Goal: Complete application form

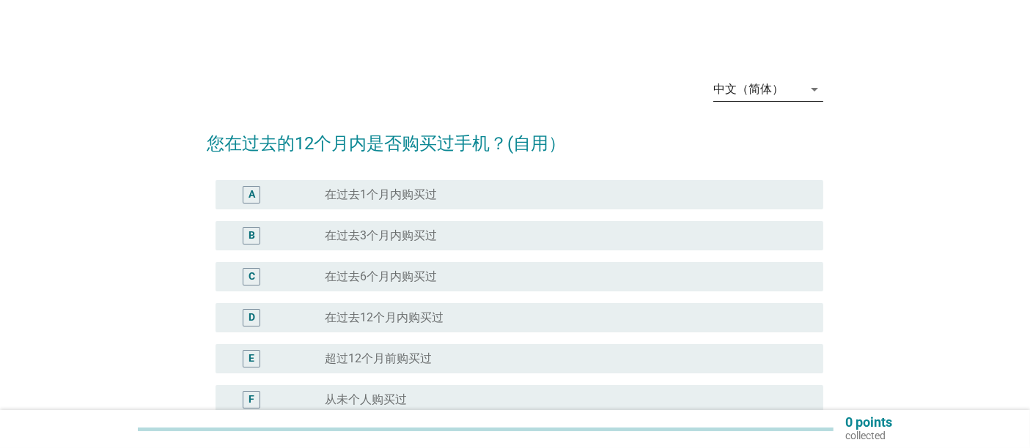
click at [793, 88] on div "中文（简体）" at bounding box center [757, 89] width 89 height 23
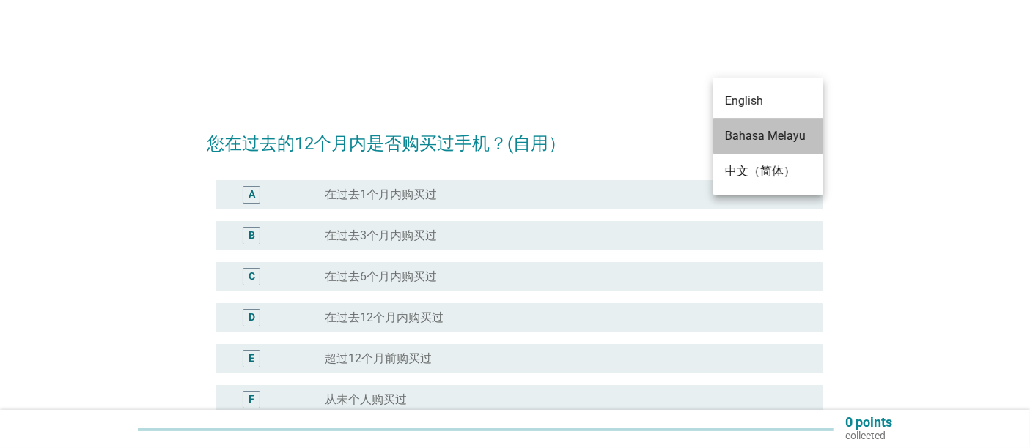
click at [777, 127] on div "Bahasa Melayu" at bounding box center [768, 136] width 86 height 18
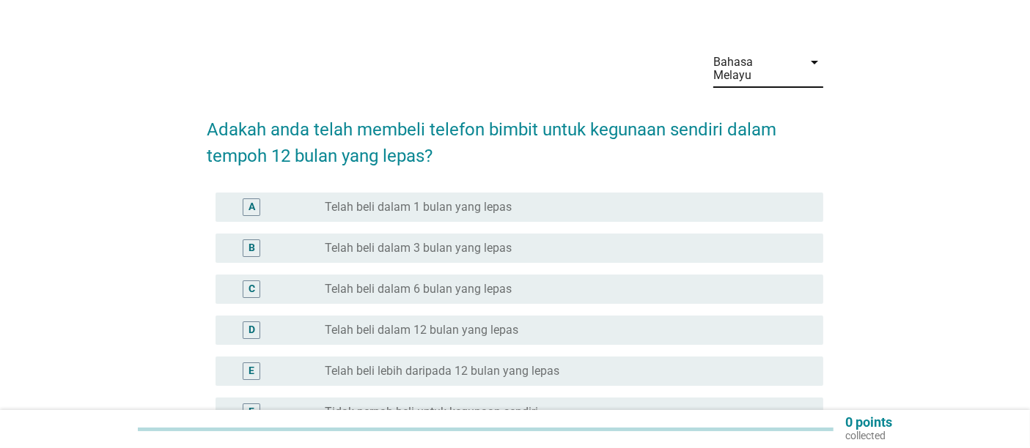
scroll to position [68, 0]
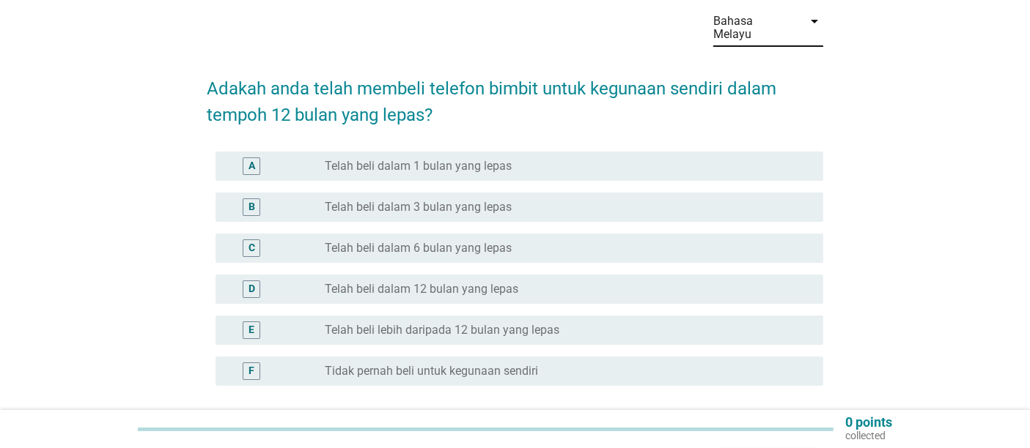
click at [489, 241] on label "Telah beli dalam 6 bulan yang lepas" at bounding box center [418, 248] width 187 height 15
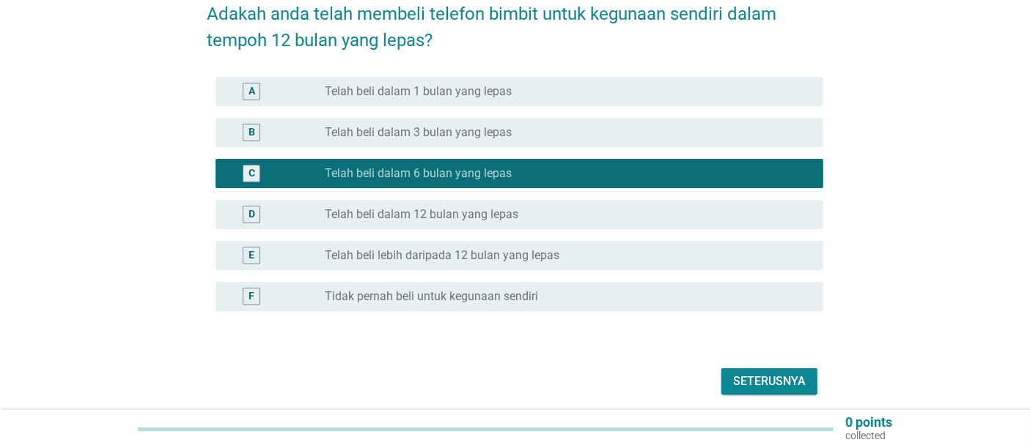
scroll to position [184, 0]
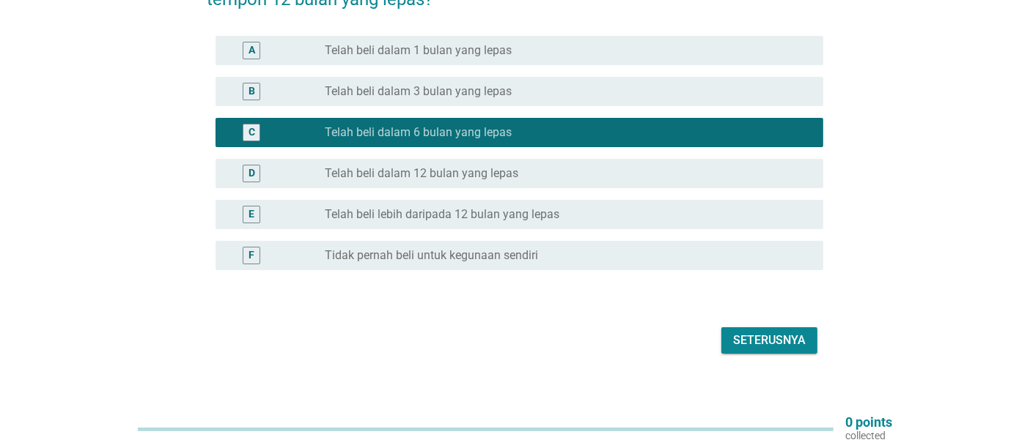
click at [764, 332] on div "Seterusnya" at bounding box center [769, 341] width 73 height 18
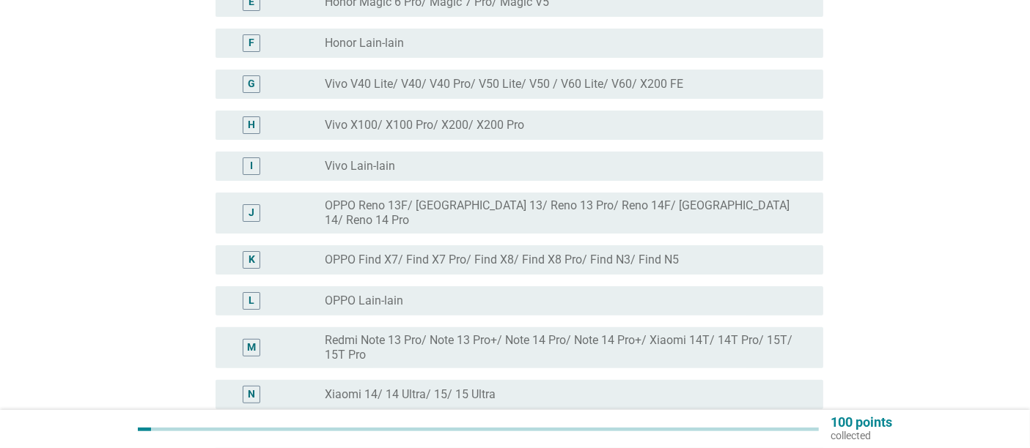
scroll to position [391, 0]
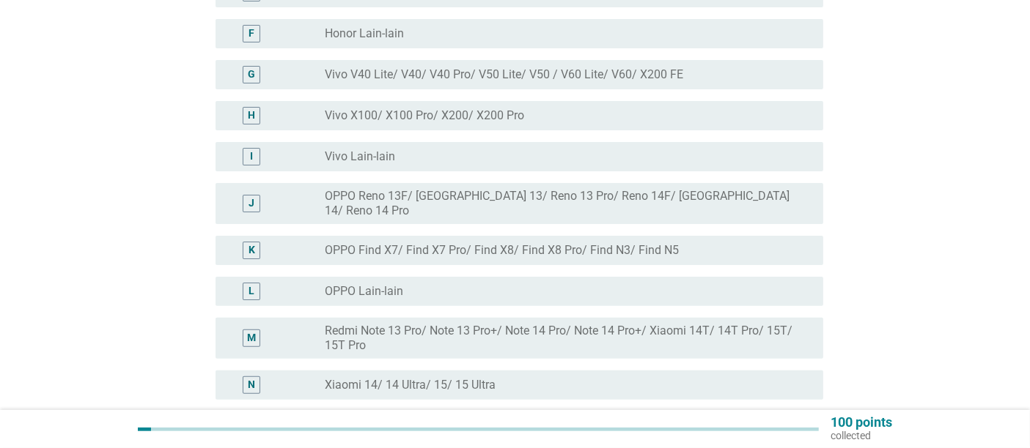
click at [481, 284] on div "radio_button_unchecked OPPO [PERSON_NAME]" at bounding box center [562, 291] width 475 height 15
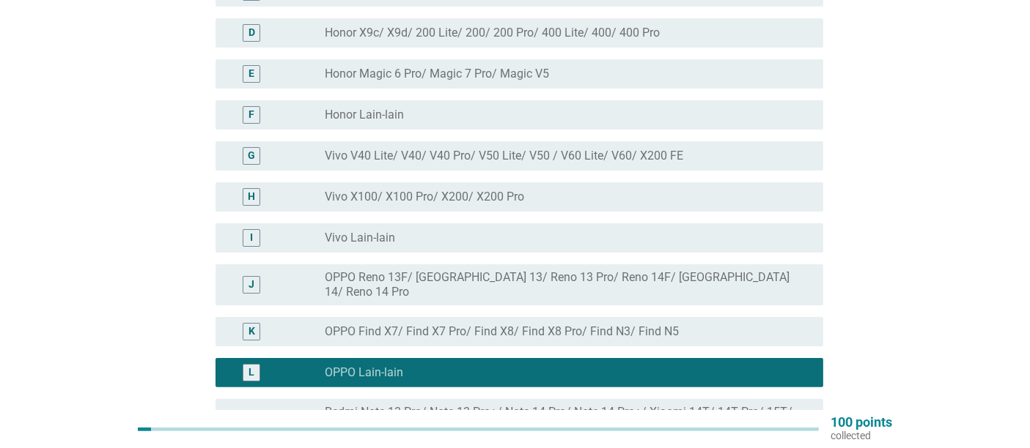
scroll to position [306, 0]
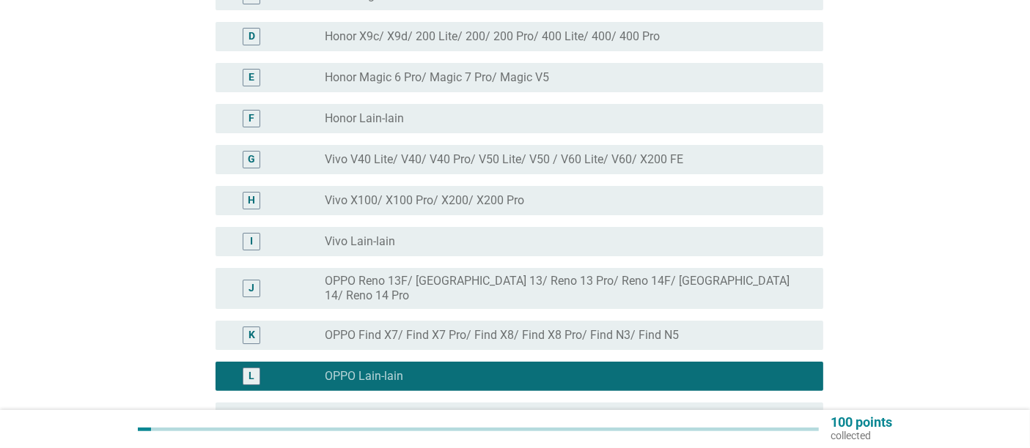
click at [560, 234] on div "radio_button_unchecked Vivo [PERSON_NAME]" at bounding box center [562, 241] width 475 height 15
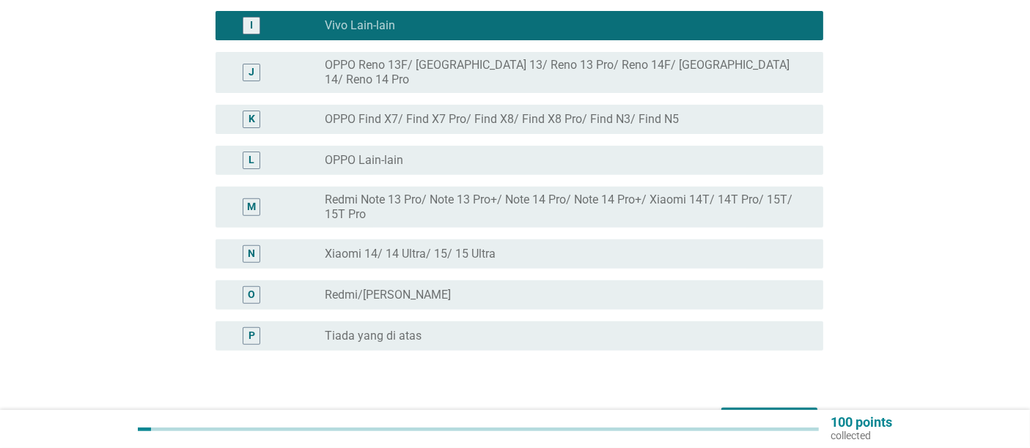
scroll to position [580, 0]
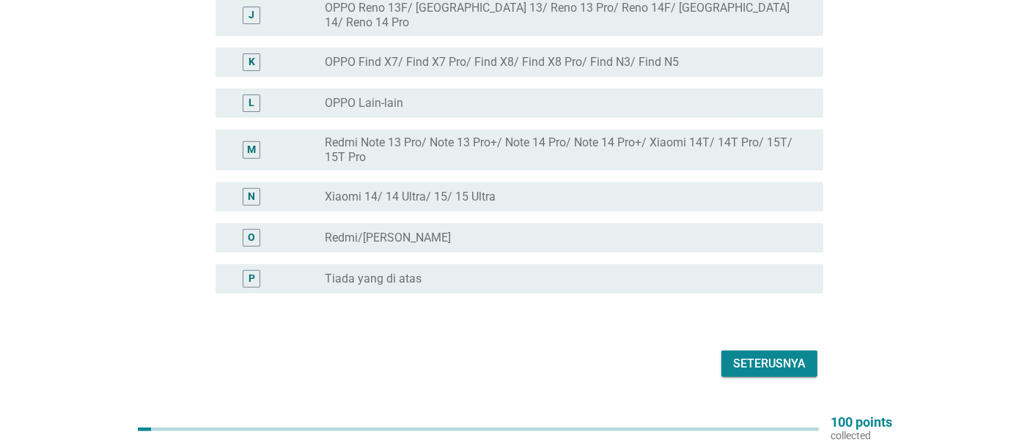
click at [789, 355] on div "Seterusnya" at bounding box center [769, 364] width 73 height 18
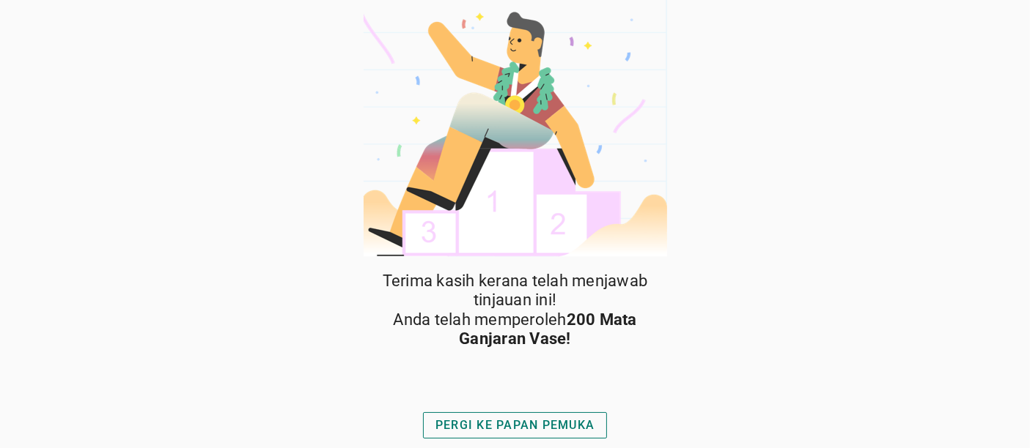
click at [580, 428] on div "PERGI KE PAPAN PEMUKA" at bounding box center [514, 426] width 159 height 18
